Goal: Task Accomplishment & Management: Manage account settings

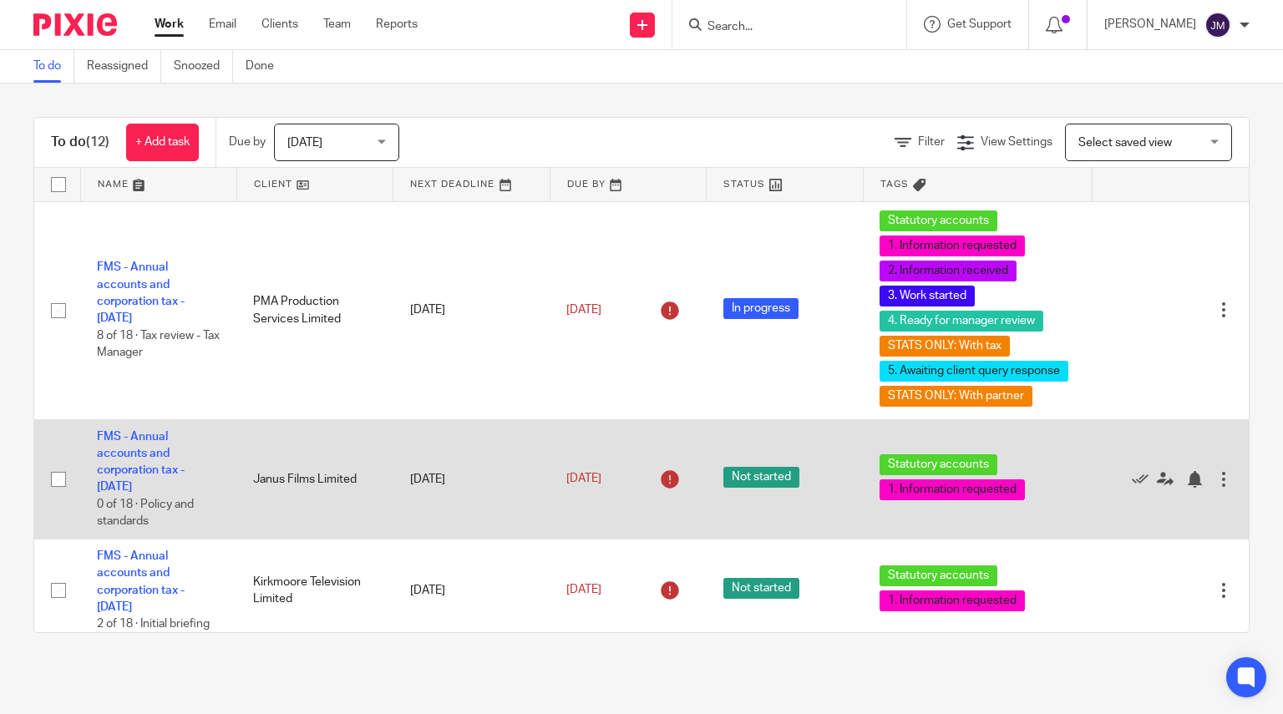
scroll to position [161, 0]
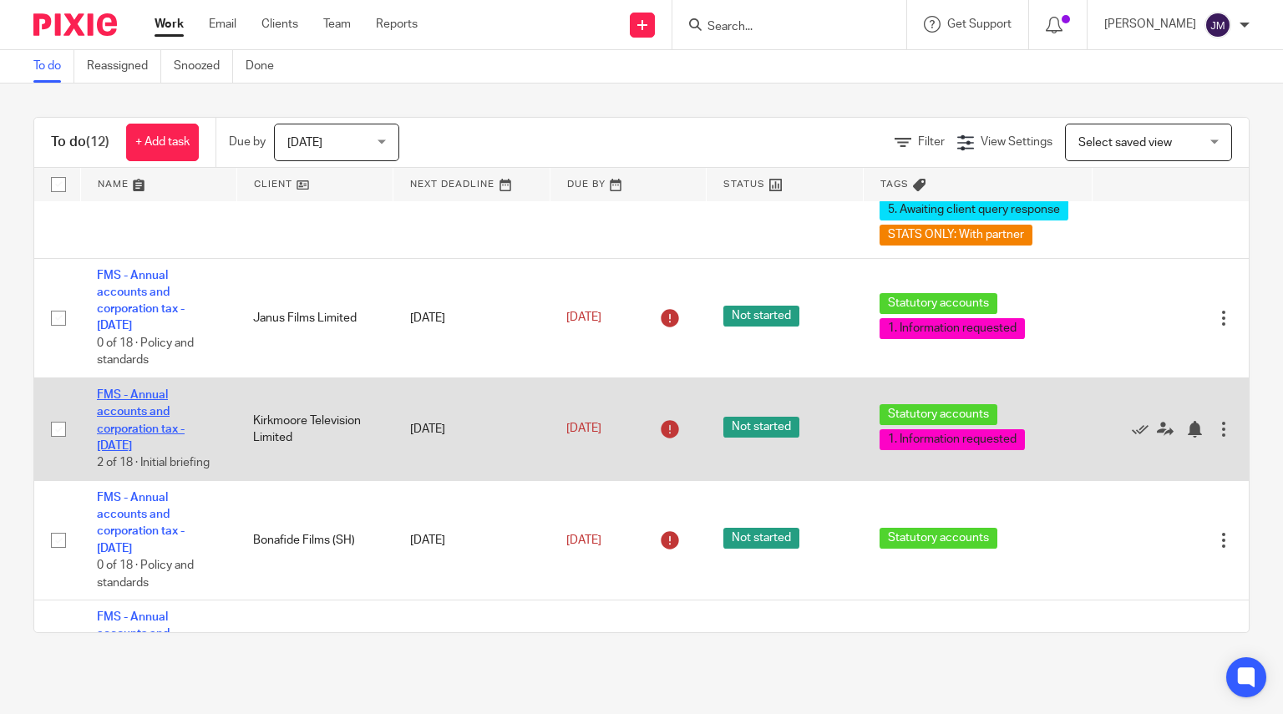
click at [155, 429] on link "FMS - Annual accounts and corporation tax - December 2024" at bounding box center [141, 420] width 88 height 63
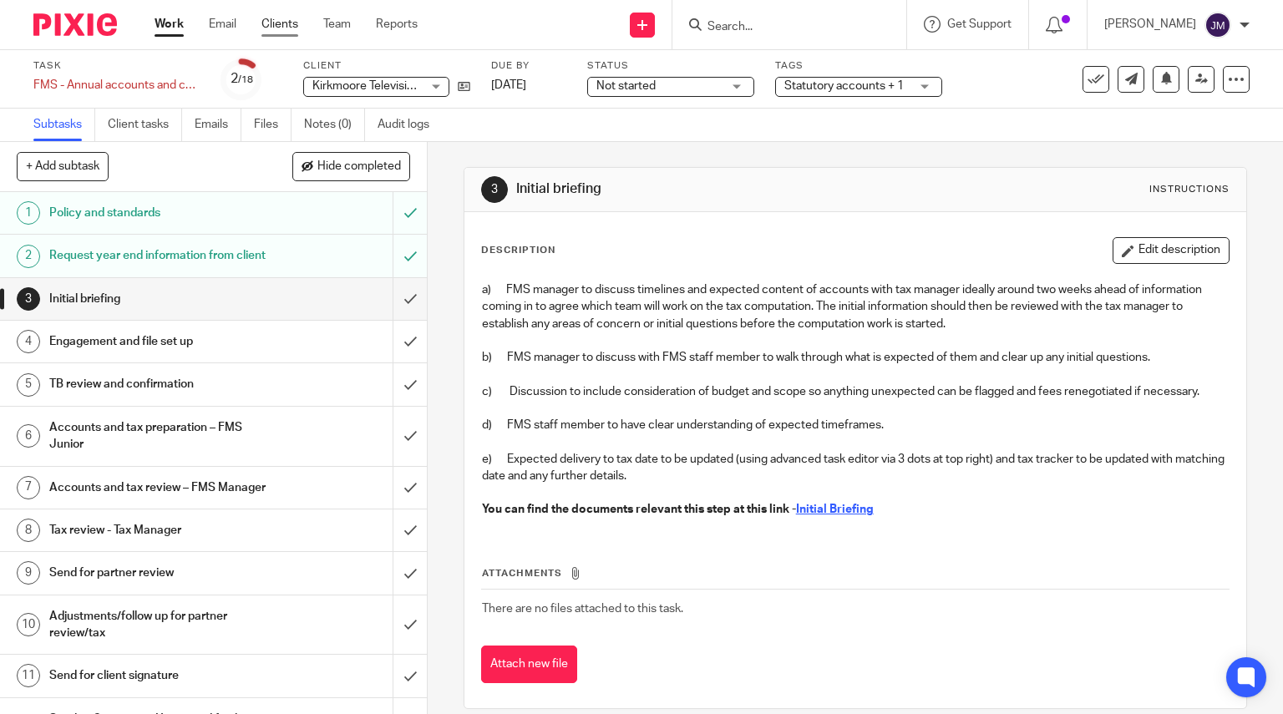
click at [291, 21] on link "Clients" at bounding box center [279, 24] width 37 height 17
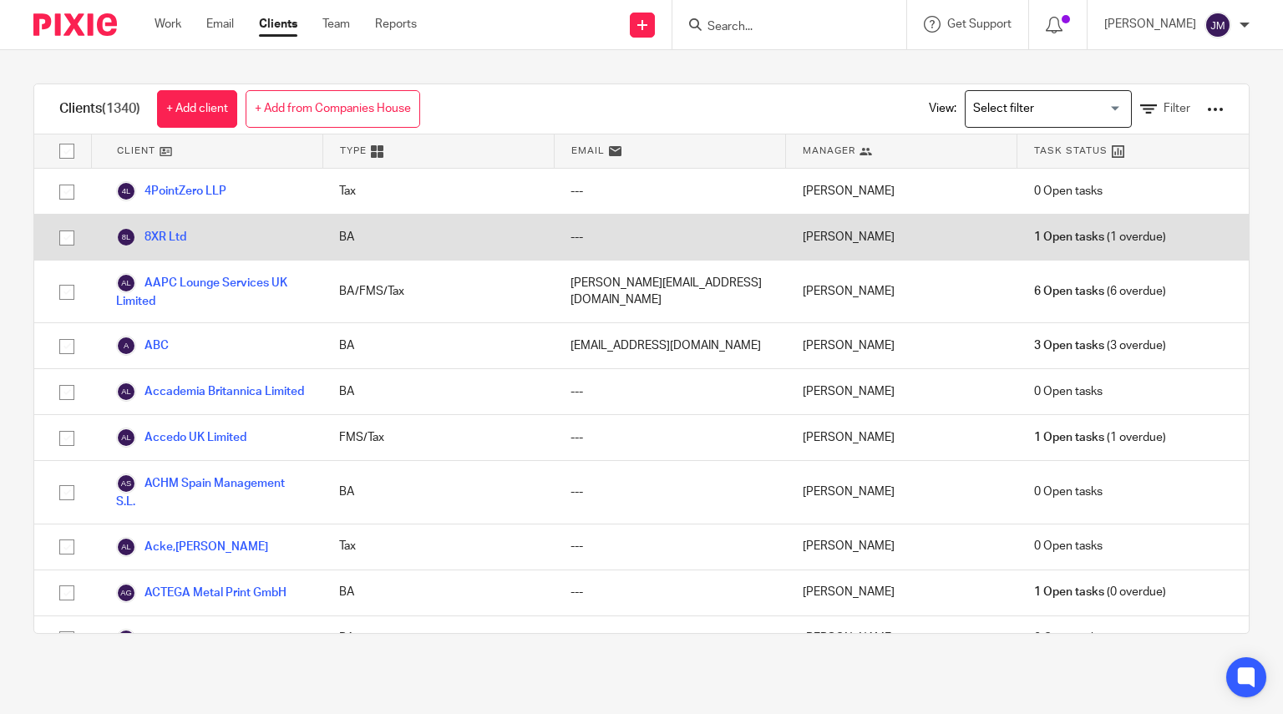
scroll to position [32209, 0]
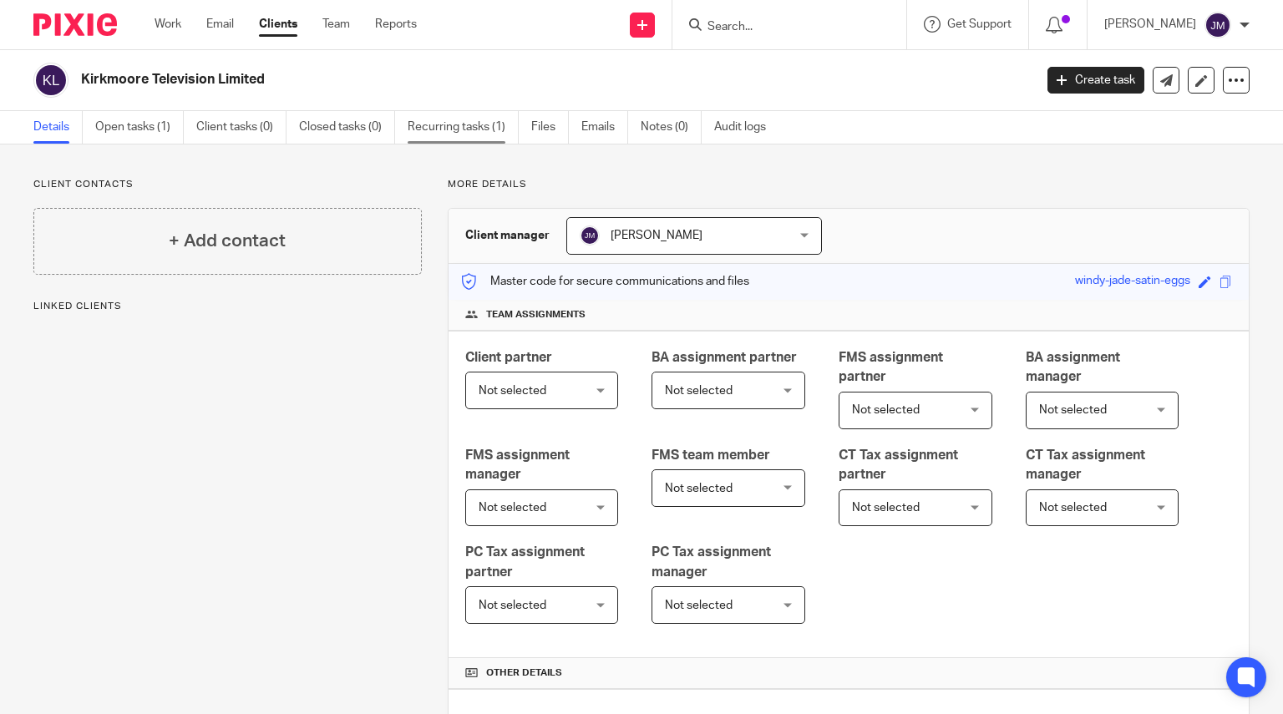
click at [444, 129] on link "Recurring tasks (1)" at bounding box center [463, 127] width 111 height 33
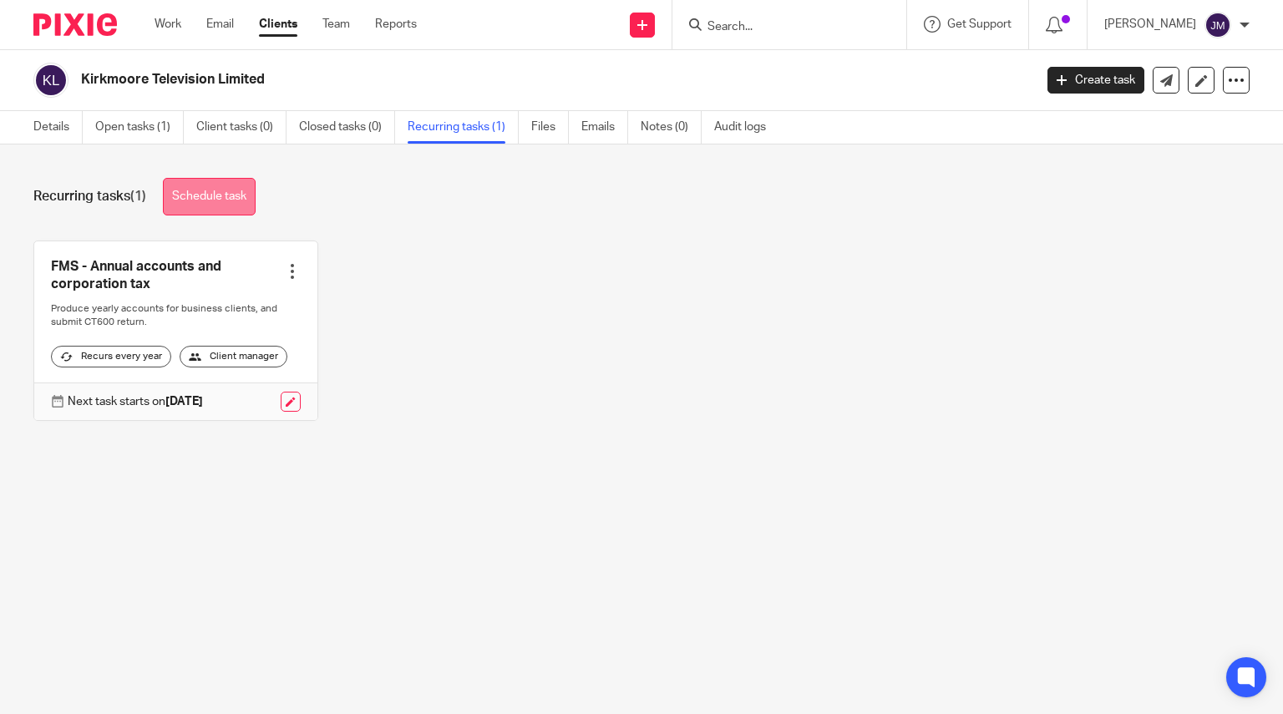
click at [237, 204] on link "Schedule task" at bounding box center [209, 197] width 93 height 38
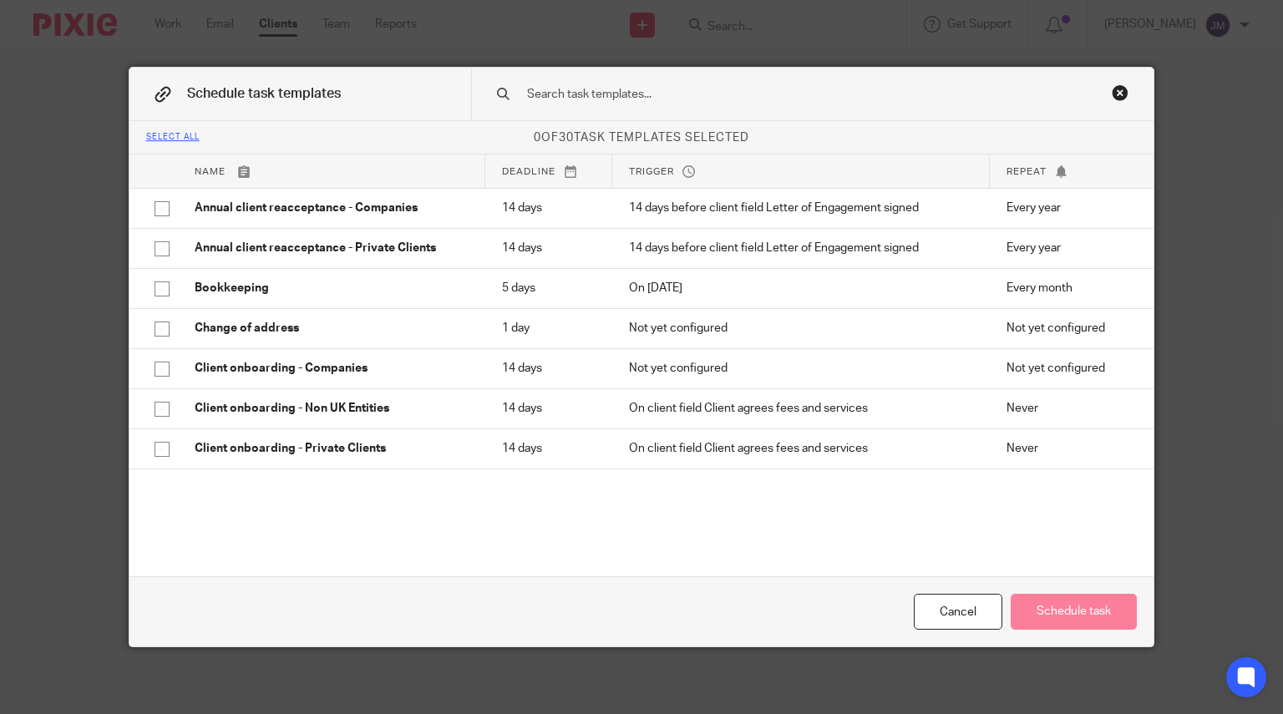
click at [1114, 89] on div "Close this dialog window" at bounding box center [1120, 92] width 17 height 17
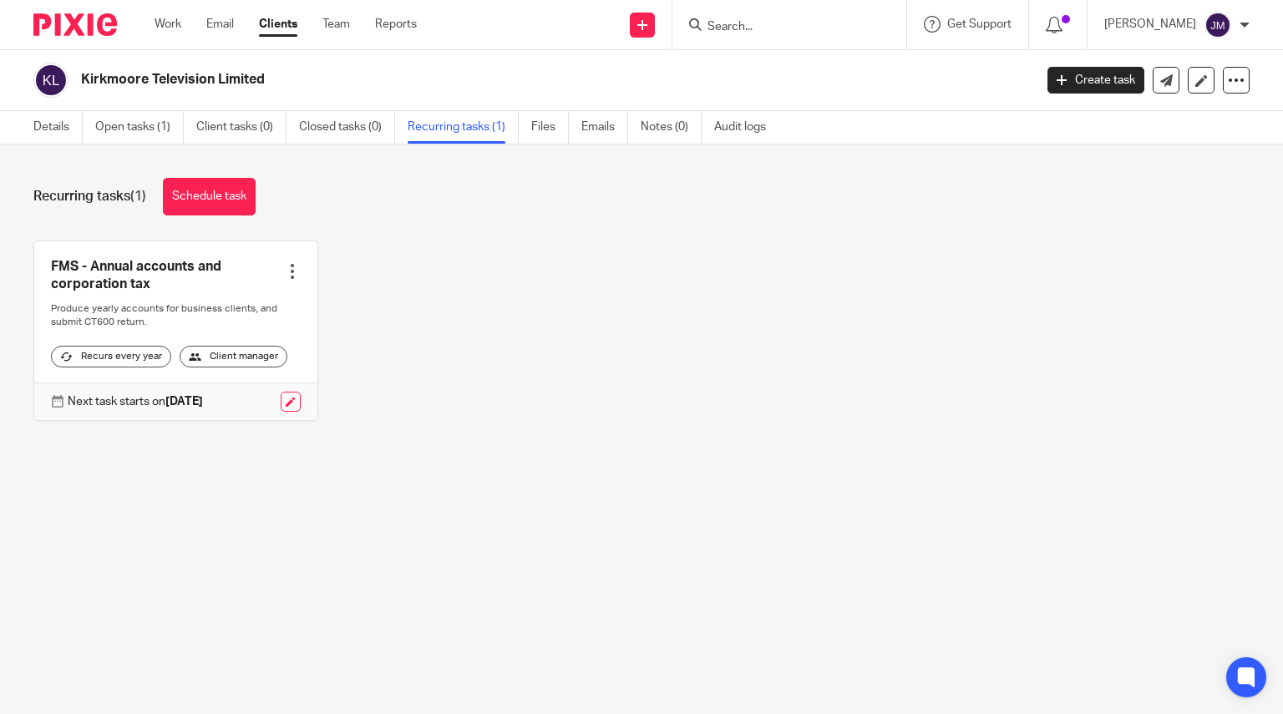
click at [286, 270] on div at bounding box center [292, 271] width 17 height 17
click at [232, 312] on link "Create task" at bounding box center [224, 309] width 134 height 24
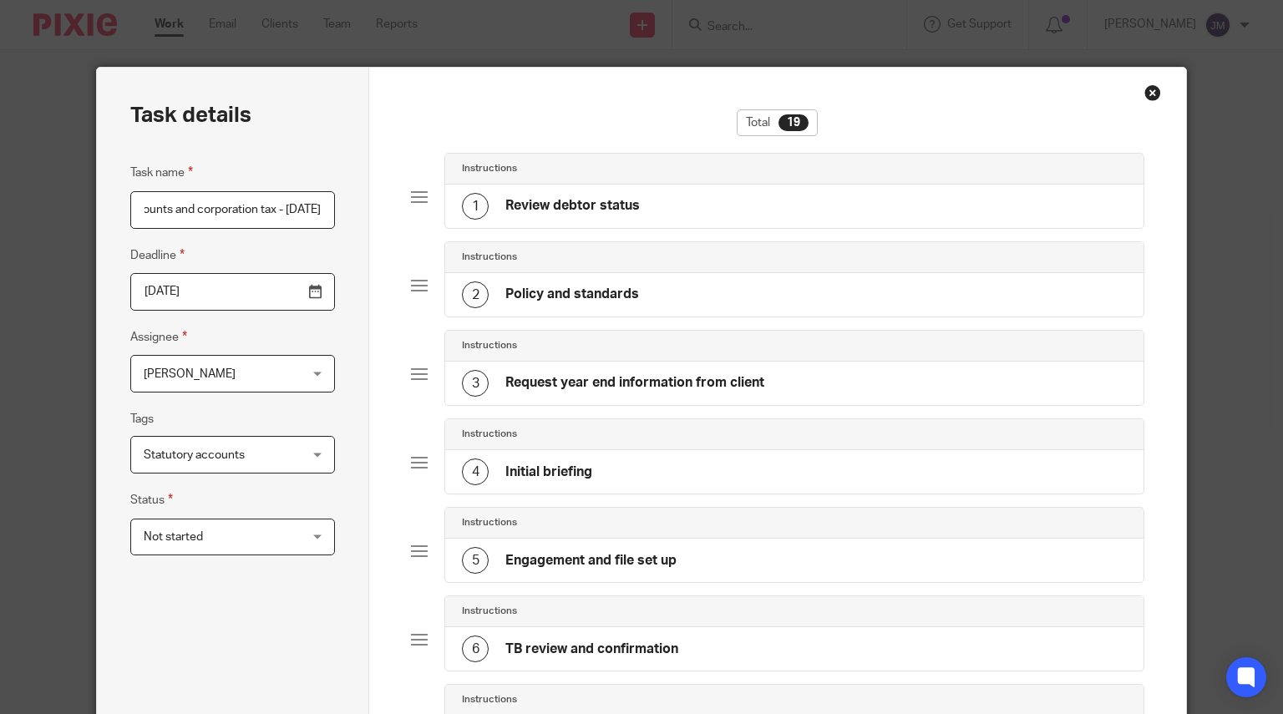
scroll to position [0, 116]
type input "FMS - Annual accounts and corporation tax - [DATE]"
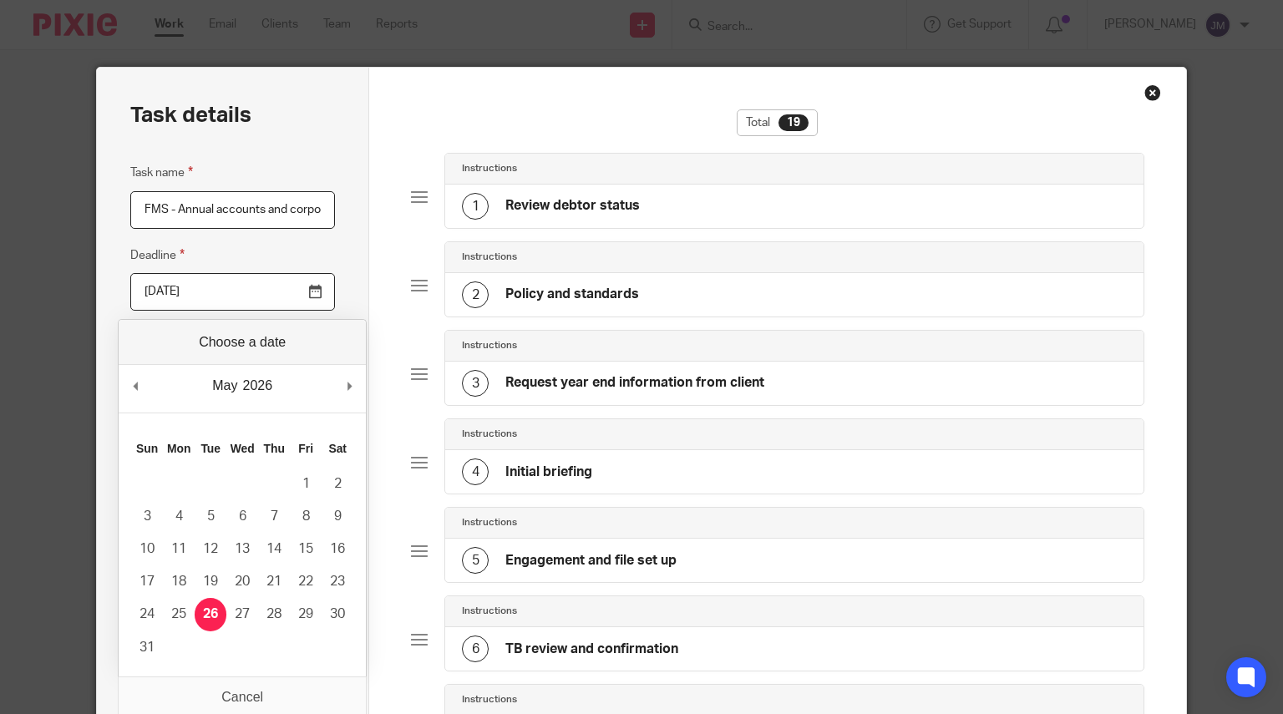
click at [311, 293] on input "2026-05-26" at bounding box center [232, 292] width 205 height 38
type input "2026-03-31"
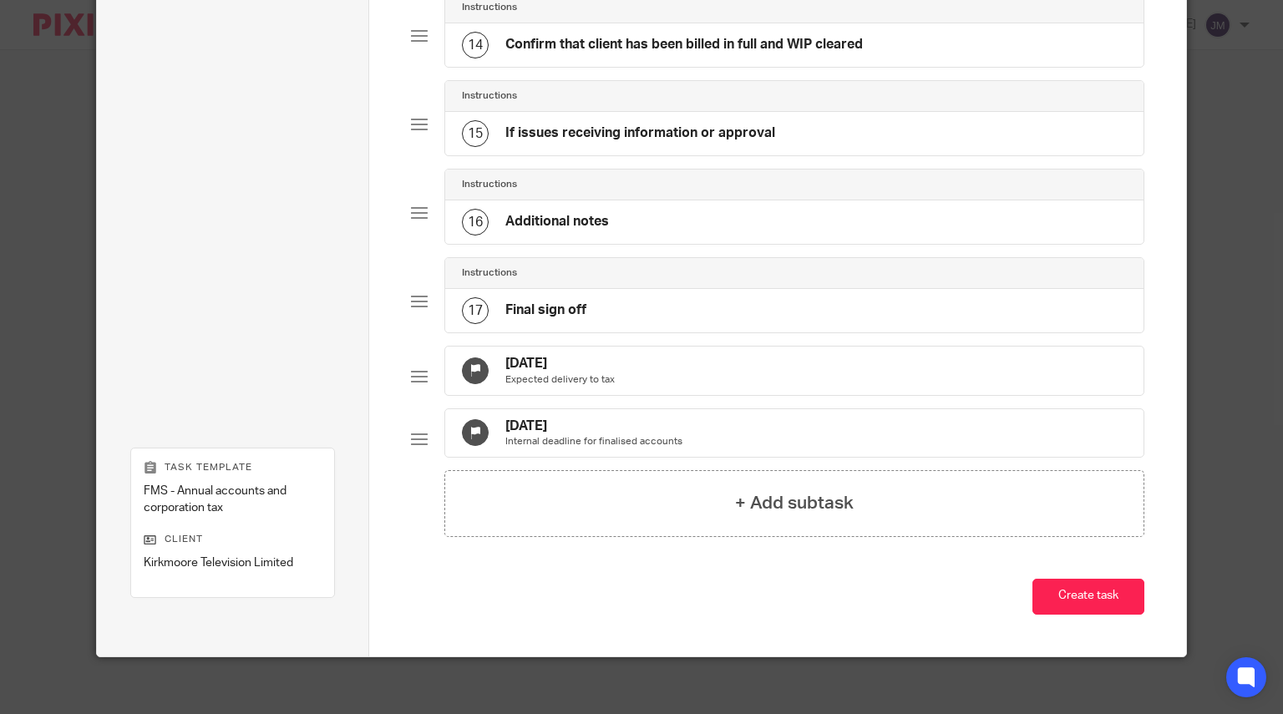
scroll to position [1315, 0]
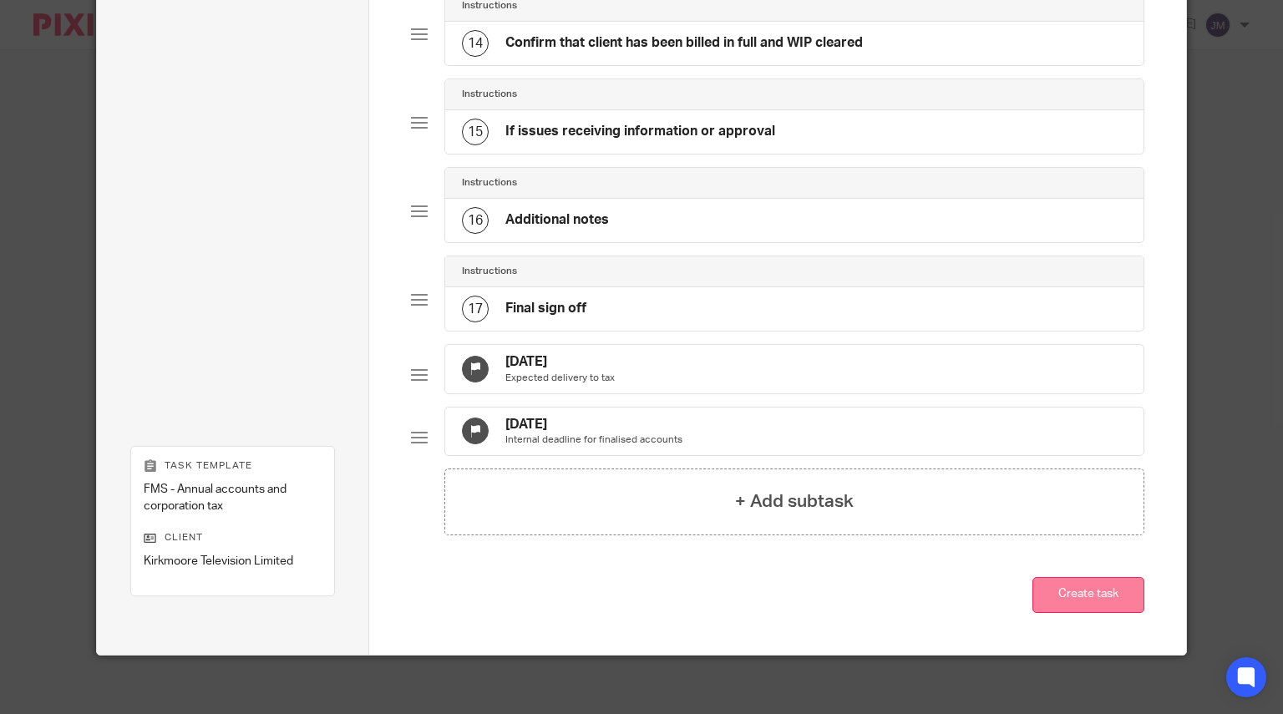
click at [1066, 613] on button "Create task" at bounding box center [1088, 595] width 112 height 36
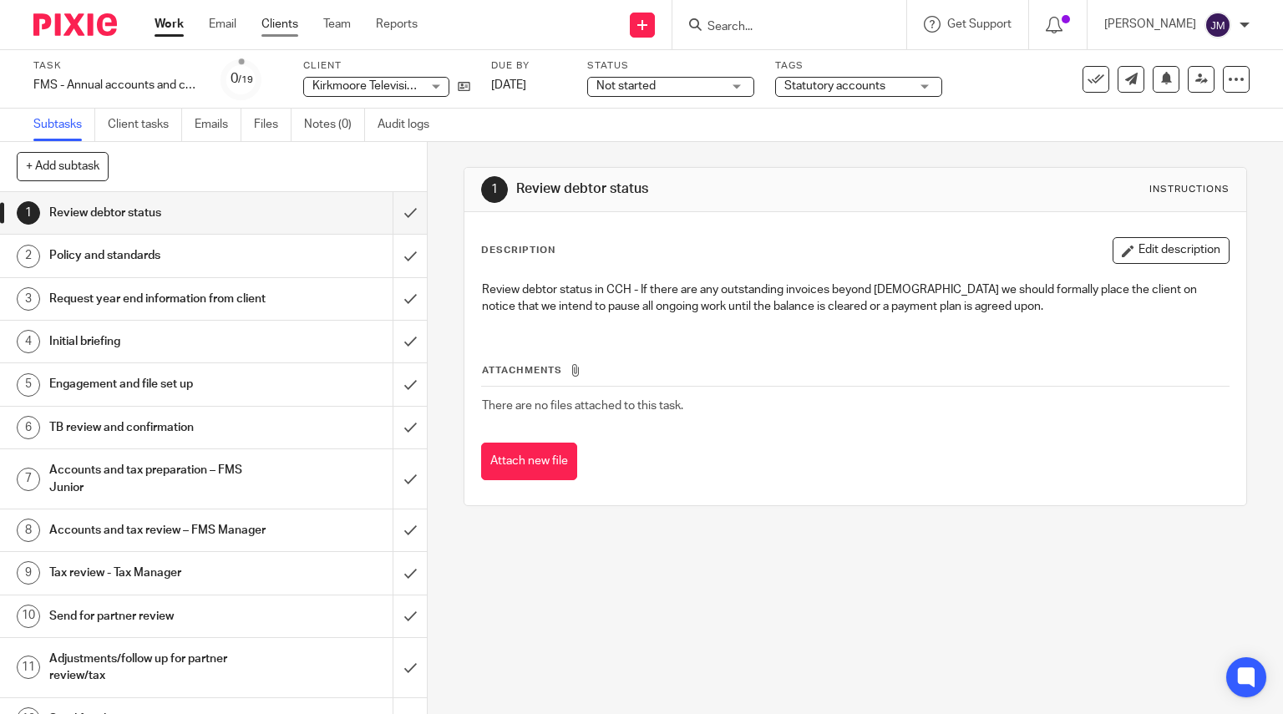
click at [283, 28] on link "Clients" at bounding box center [279, 24] width 37 height 17
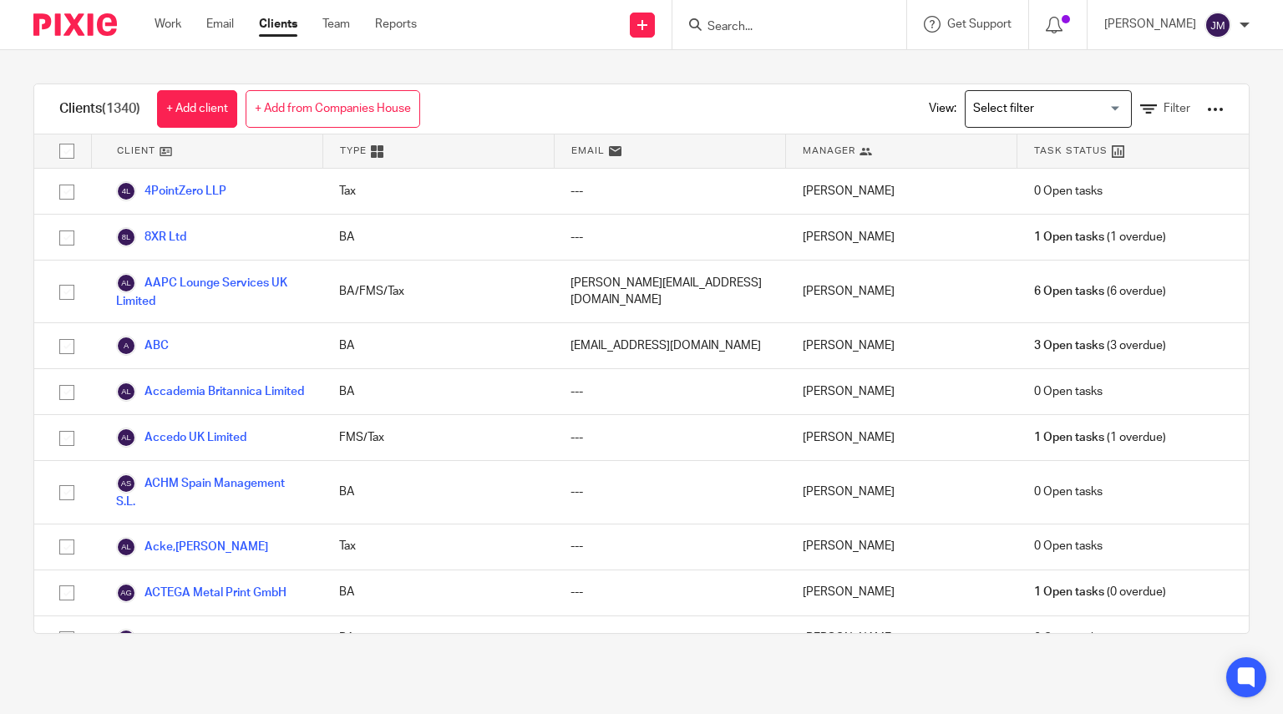
scroll to position [32255, 0]
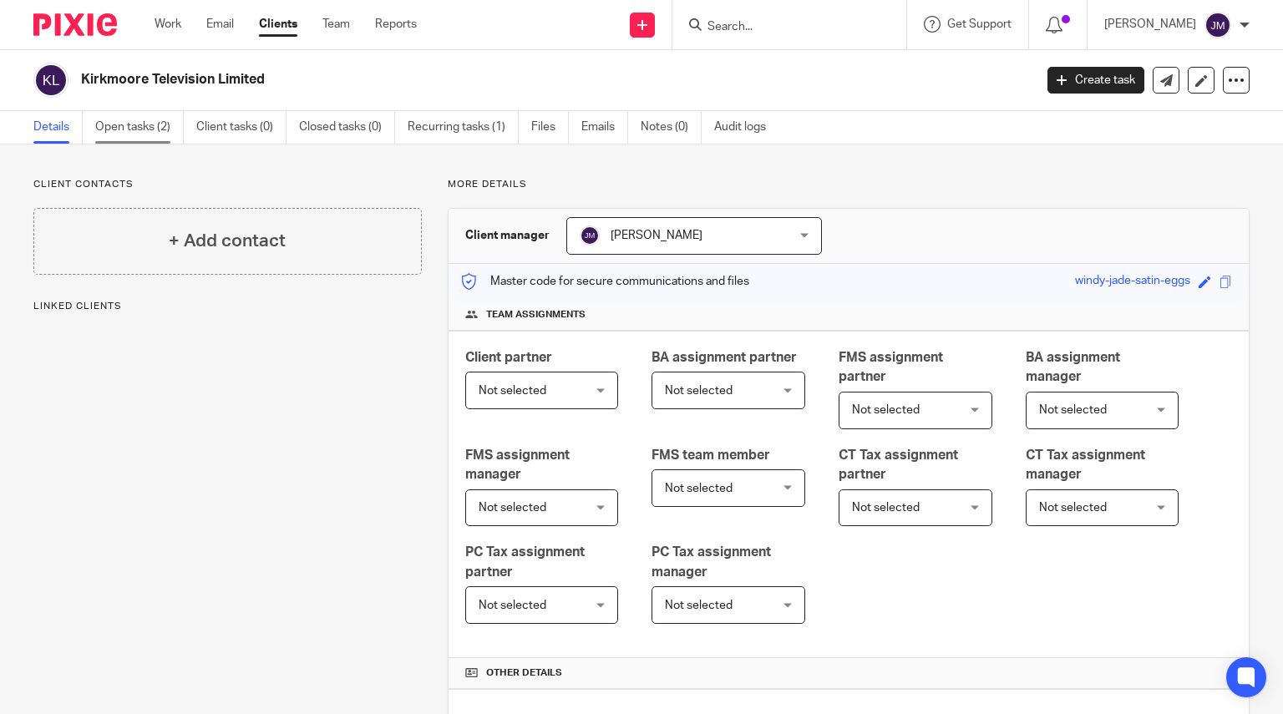
click at [170, 127] on link "Open tasks (2)" at bounding box center [139, 127] width 89 height 33
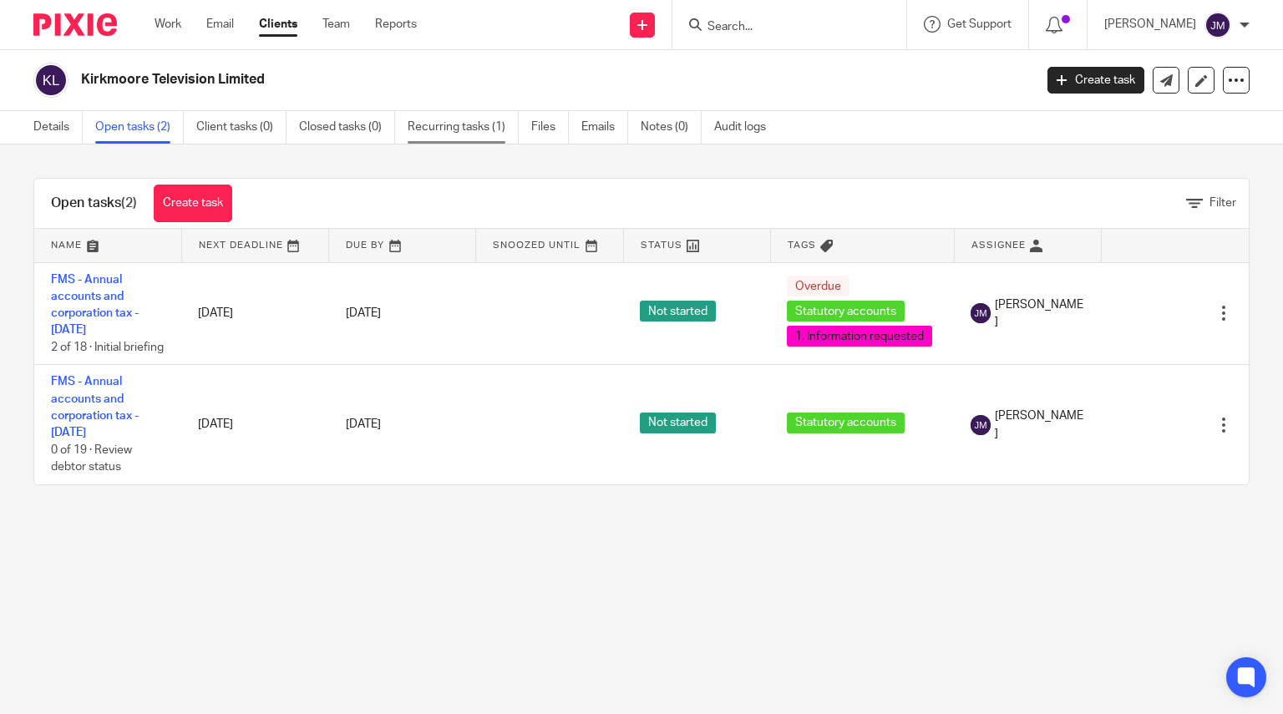
click at [467, 129] on link "Recurring tasks (1)" at bounding box center [463, 127] width 111 height 33
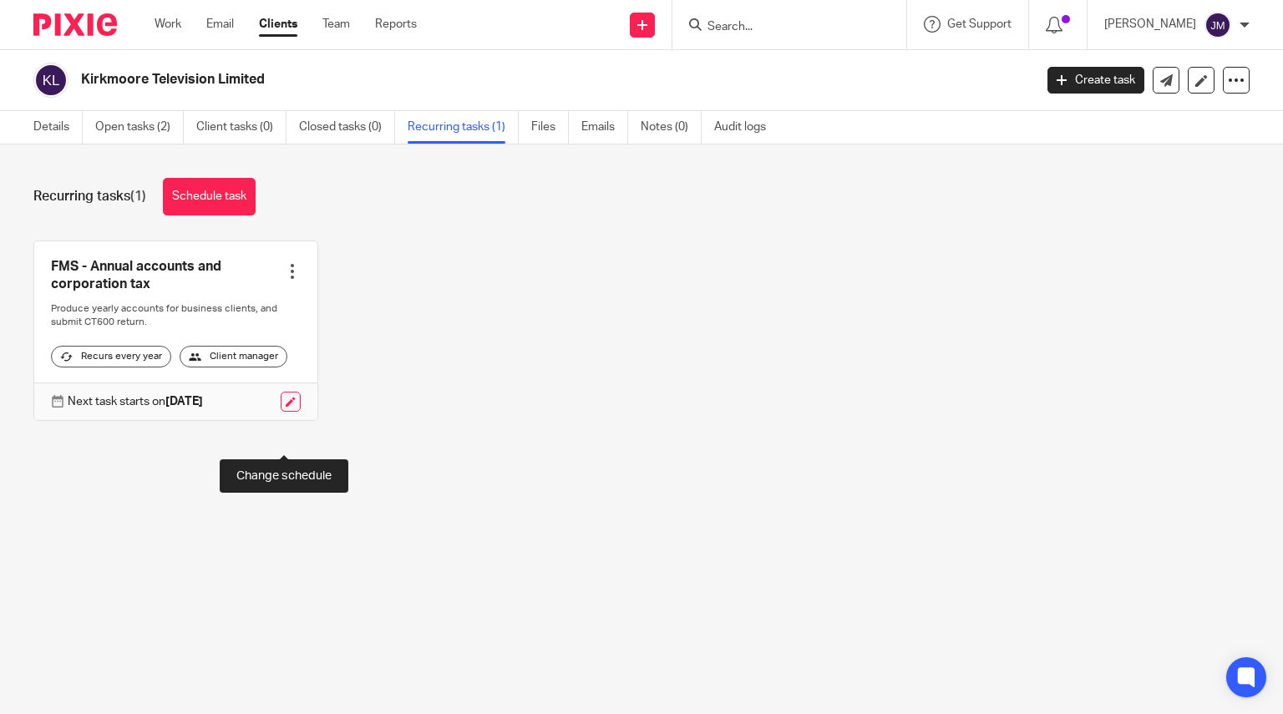
click at [284, 412] on link at bounding box center [291, 402] width 20 height 20
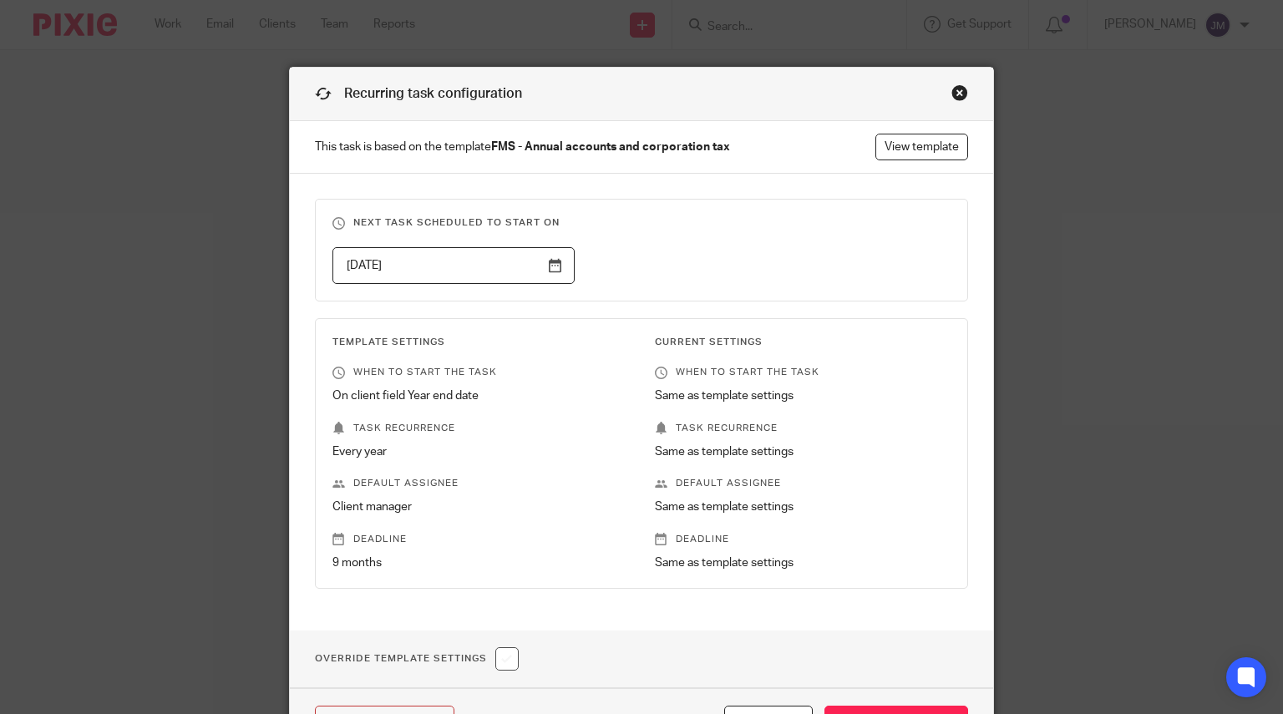
click at [539, 265] on input "2025-12-31" at bounding box center [453, 266] width 242 height 38
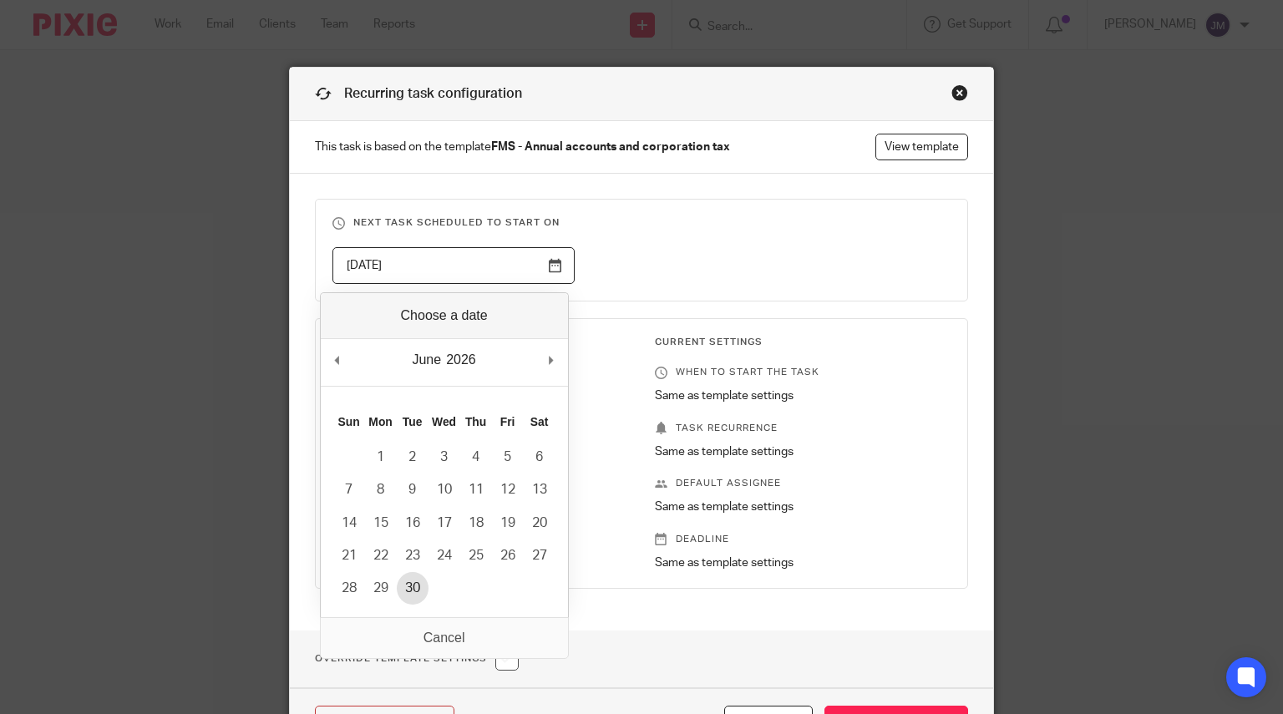
type input "2026-06-30"
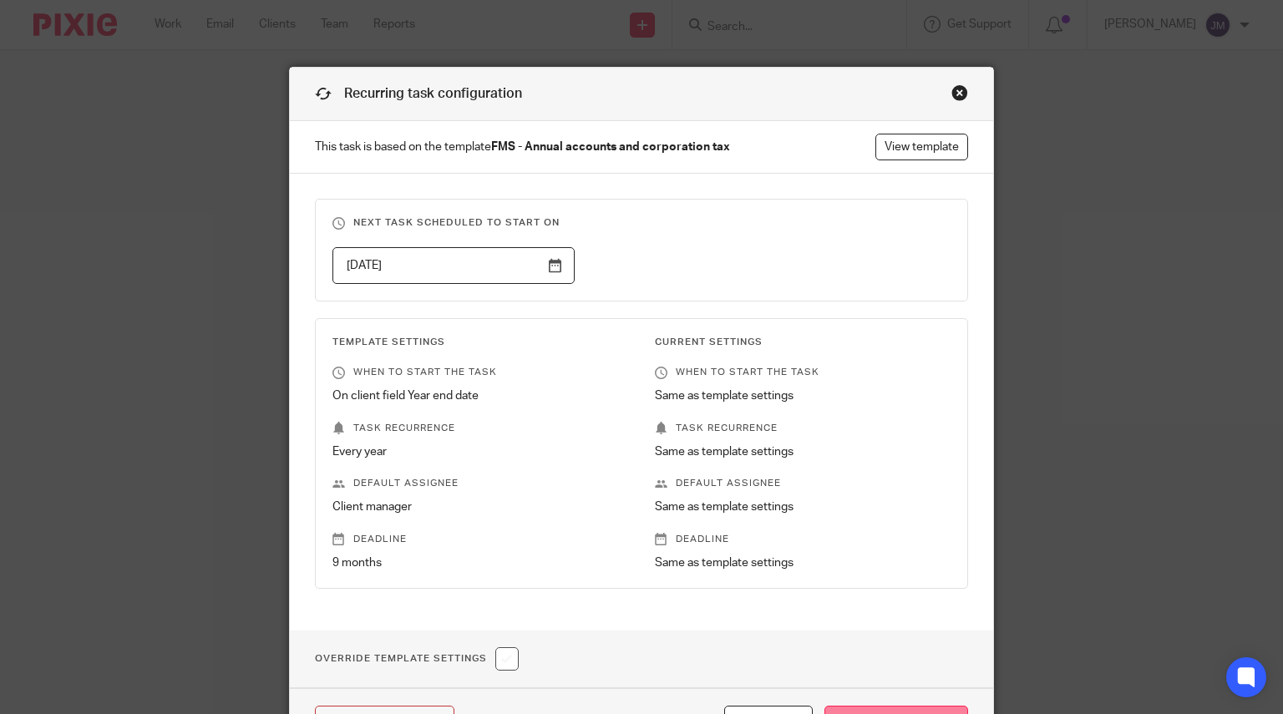
click at [915, 707] on input "Change schedule" at bounding box center [896, 724] width 144 height 36
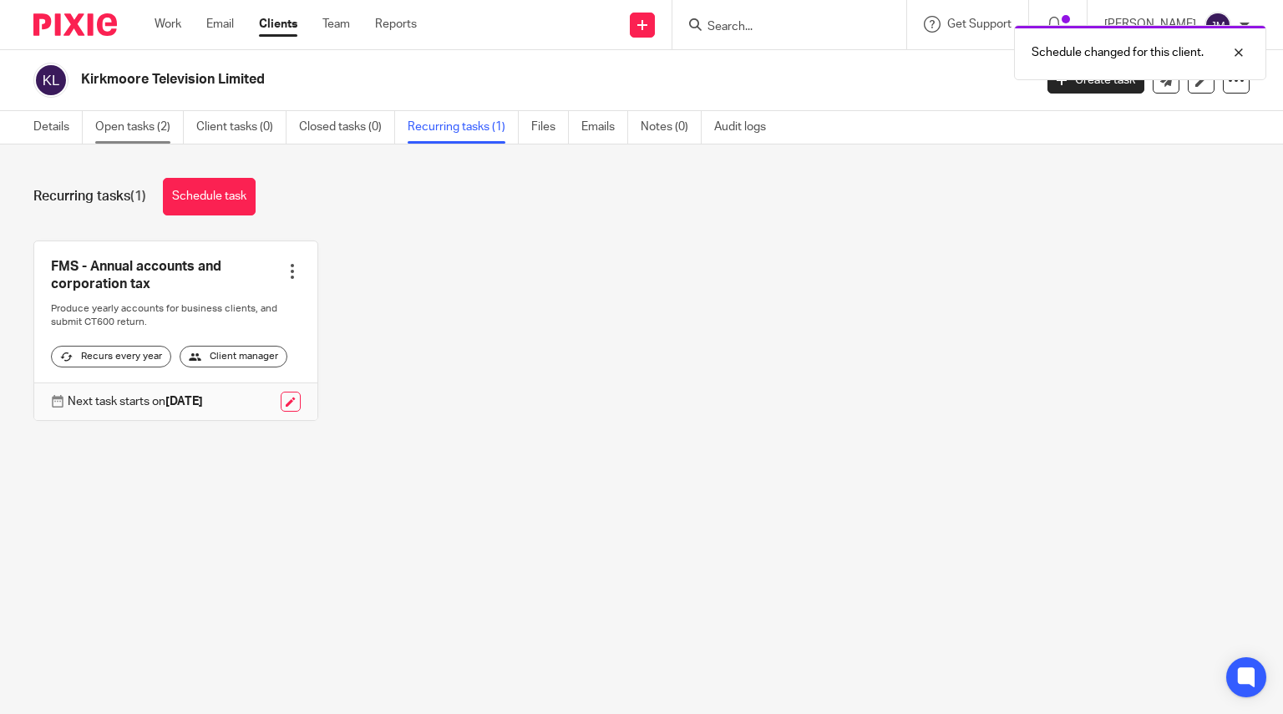
click at [143, 124] on link "Open tasks (2)" at bounding box center [139, 127] width 89 height 33
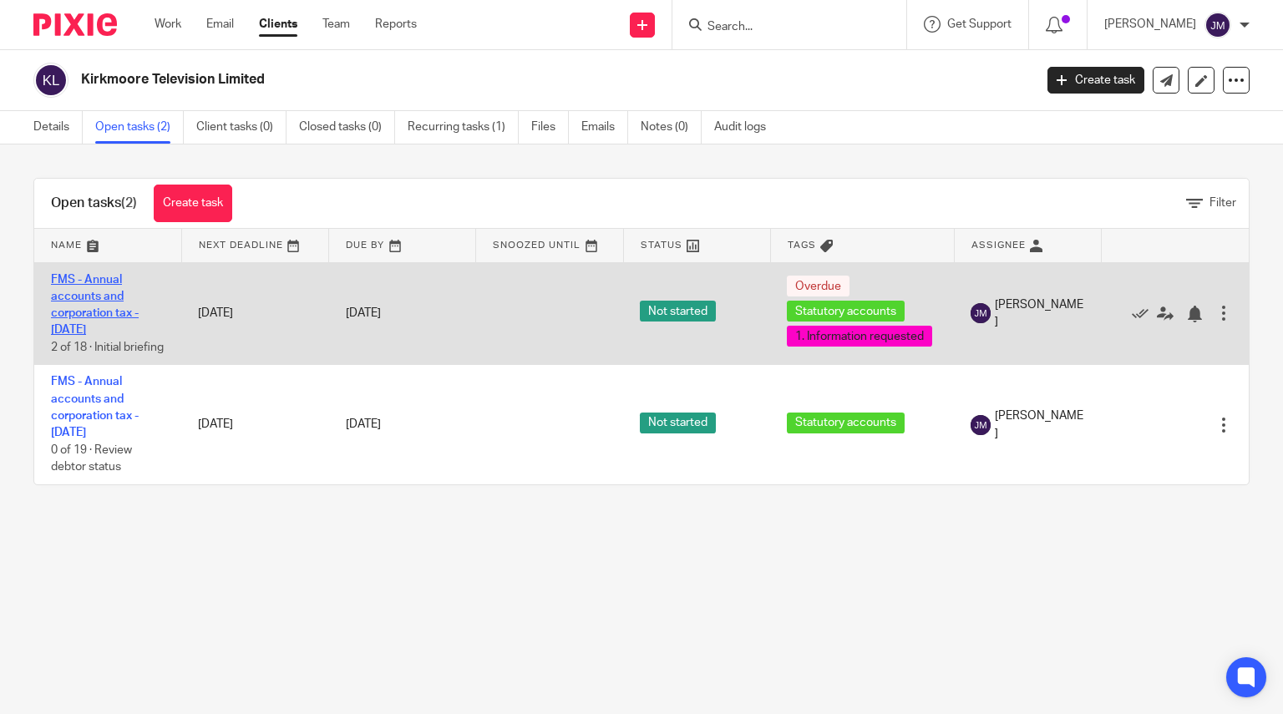
click at [100, 315] on link "FMS - Annual accounts and corporation tax - [DATE]" at bounding box center [95, 305] width 88 height 63
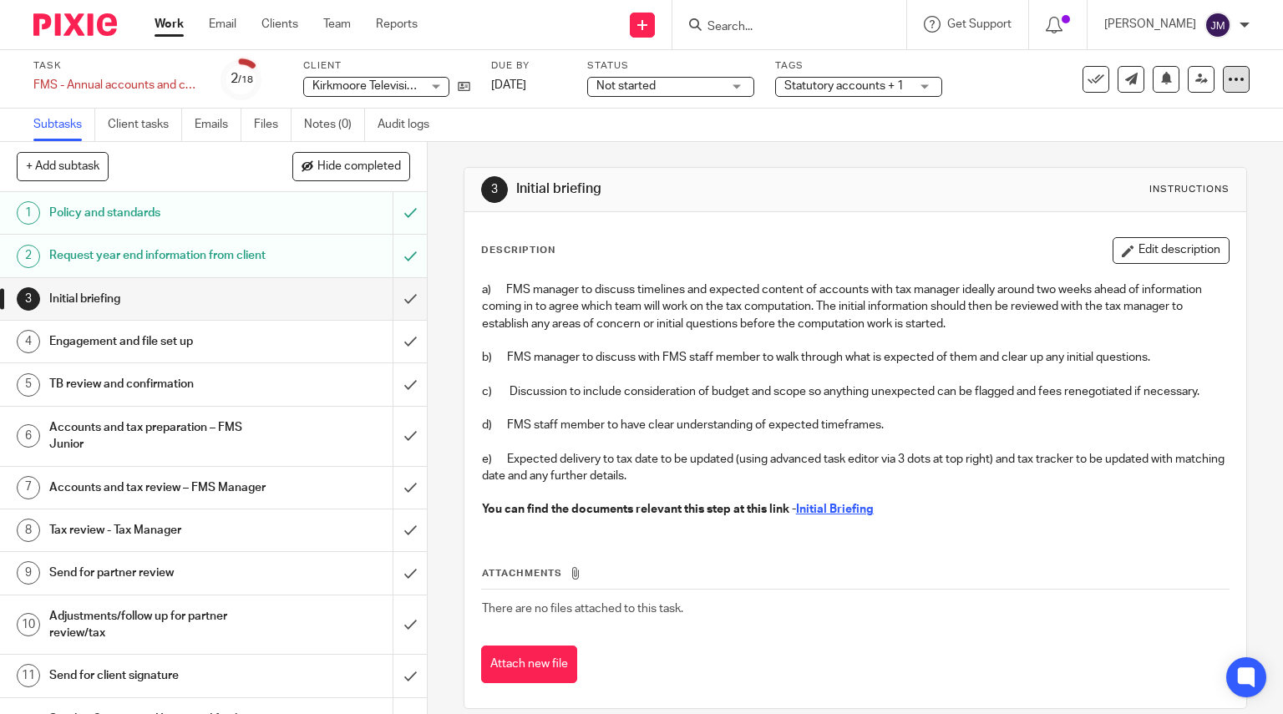
click at [1224, 89] on div at bounding box center [1236, 79] width 27 height 27
click at [1128, 221] on span "Delete" at bounding box center [1134, 218] width 35 height 12
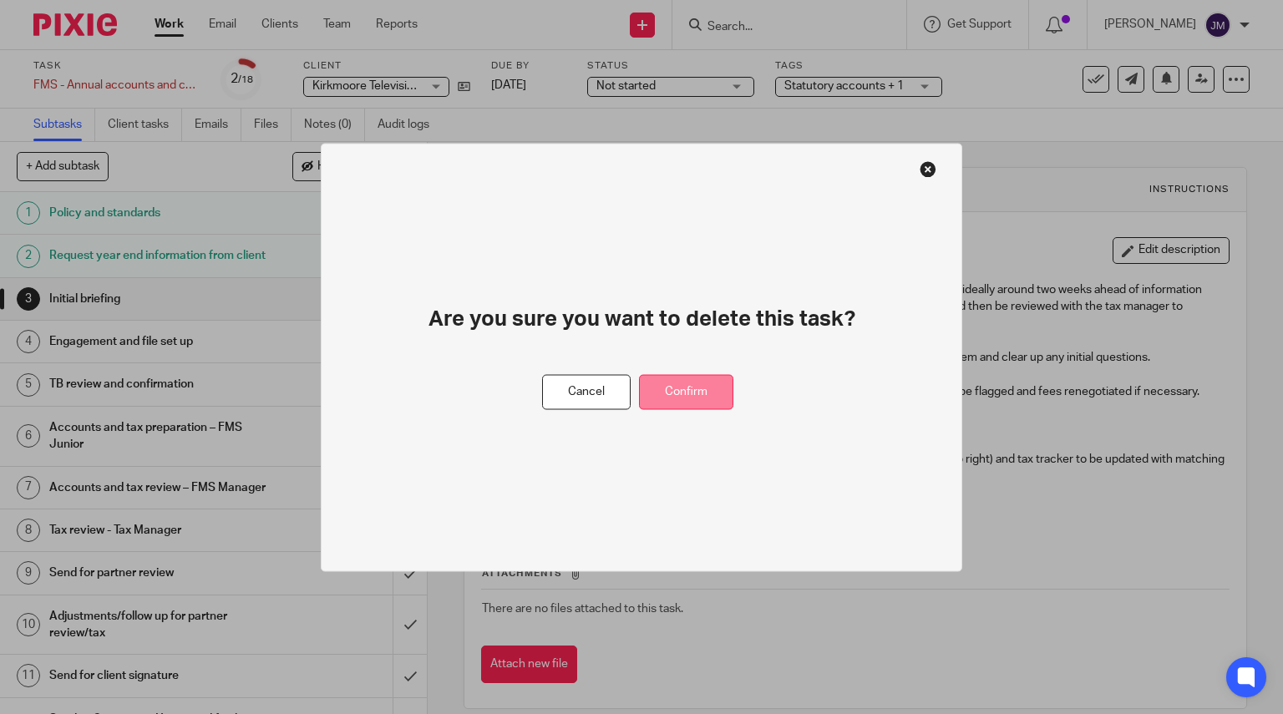
click at [698, 396] on button "Confirm" at bounding box center [686, 392] width 94 height 36
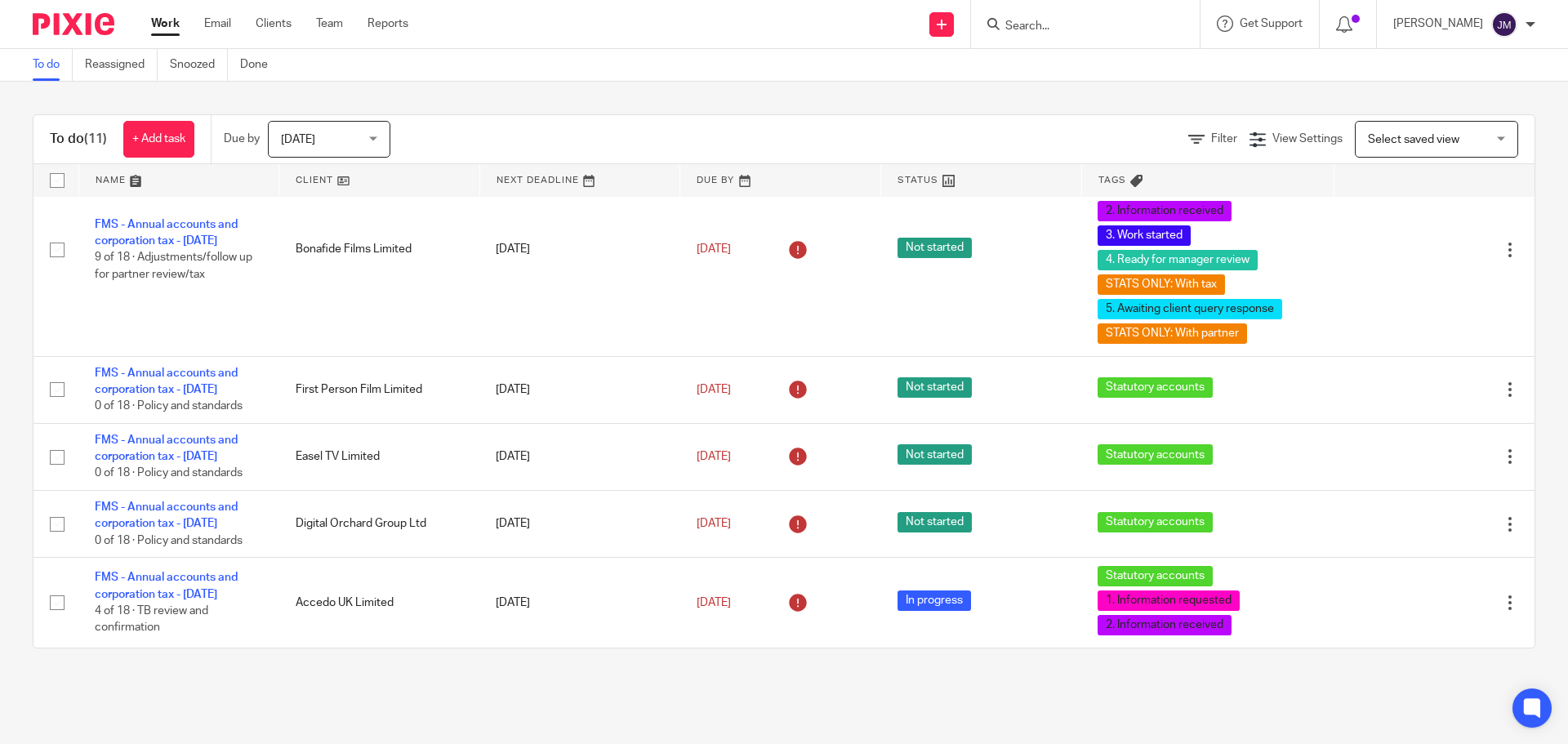
scroll to position [652, 0]
